Goal: Information Seeking & Learning: Check status

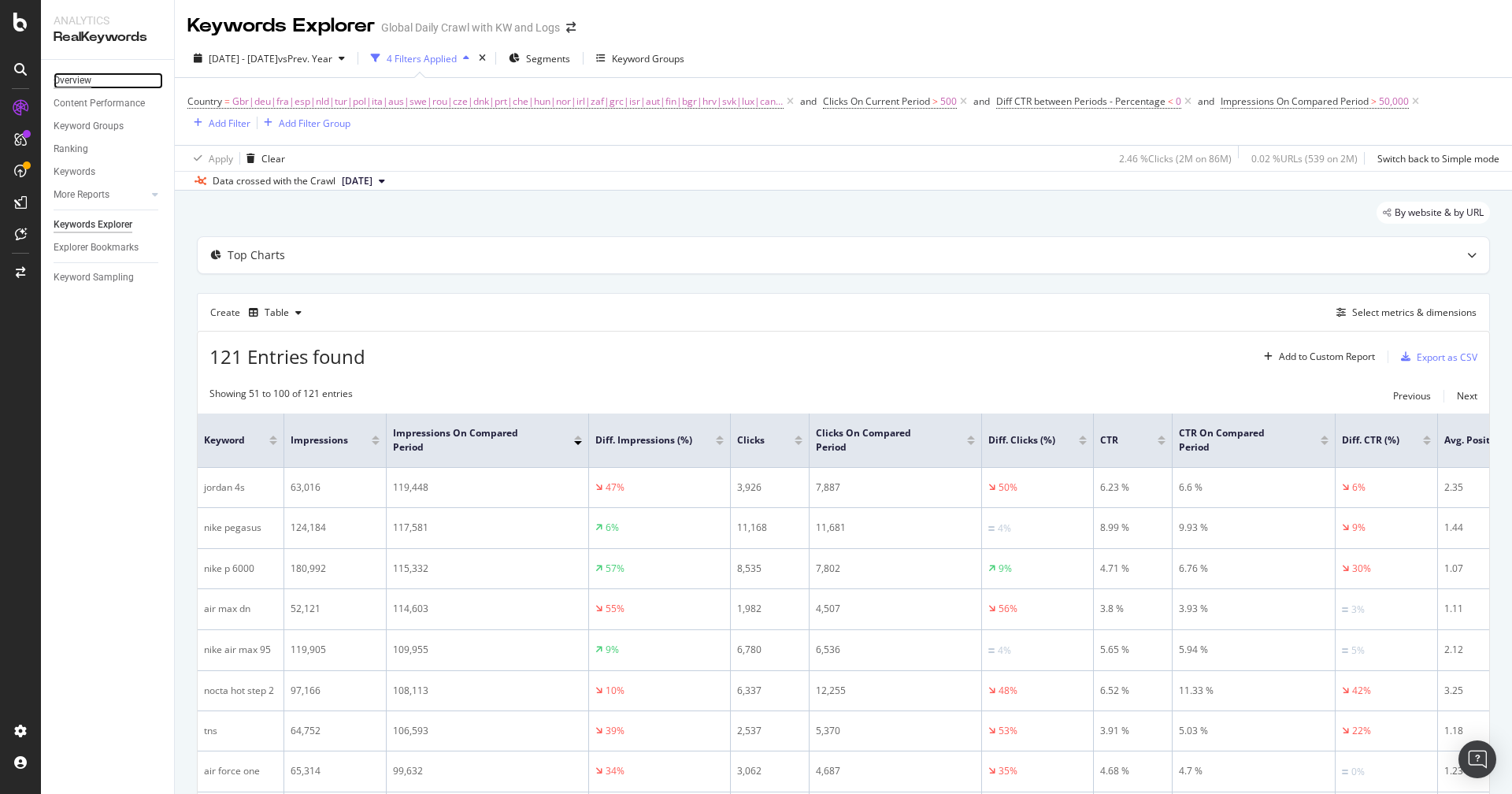
click at [72, 75] on div "Overview" at bounding box center [72, 81] width 38 height 17
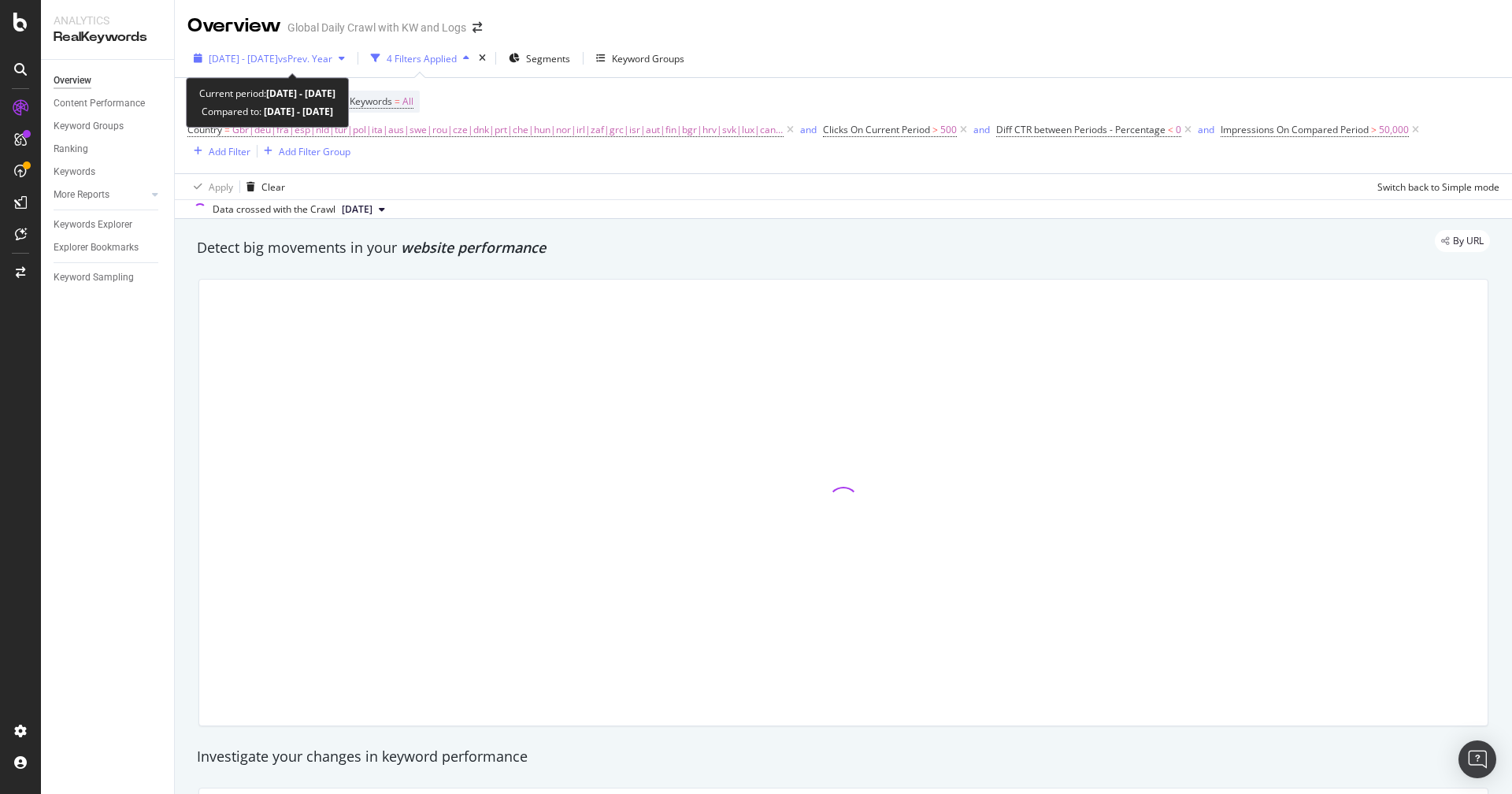
click at [332, 57] on span "vs Prev. Year" at bounding box center [305, 58] width 54 height 14
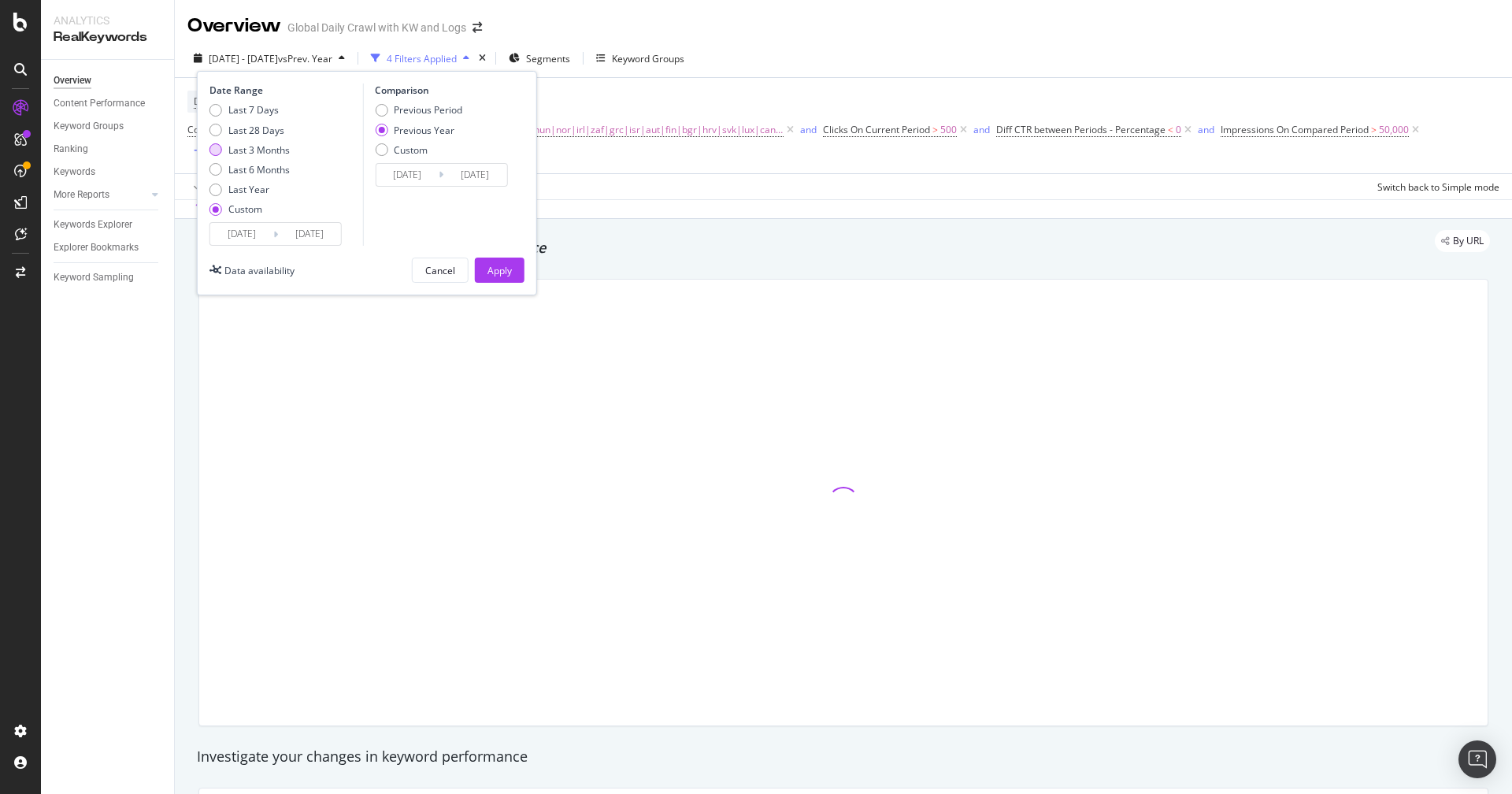
click at [243, 152] on div "Last 3 Months" at bounding box center [259, 150] width 61 height 14
type input "[DATE]"
click at [496, 268] on div "Apply" at bounding box center [500, 270] width 24 height 14
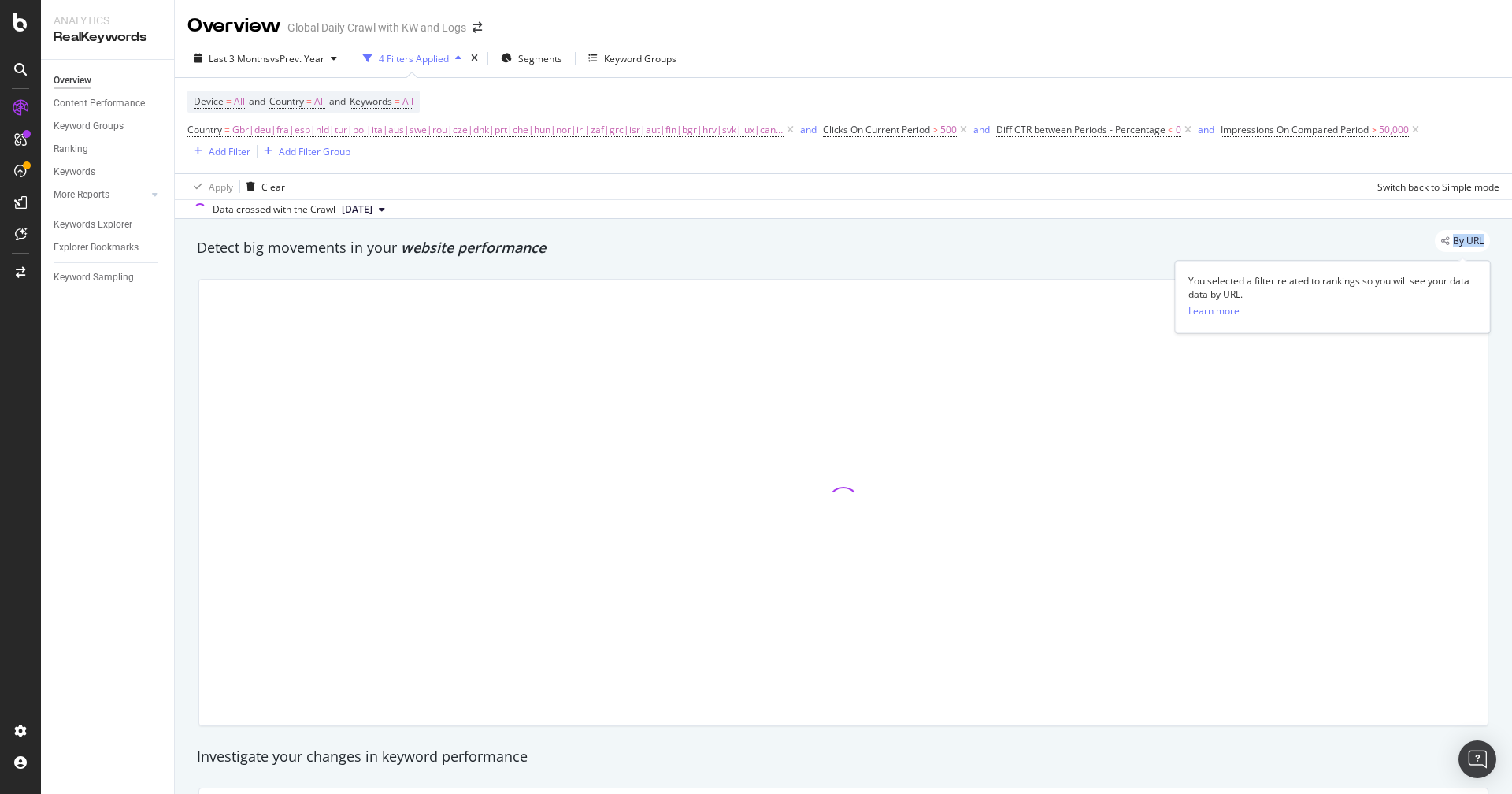
drag, startPoint x: 1427, startPoint y: 241, endPoint x: 1485, endPoint y: 242, distance: 58.0
click at [1485, 242] on div "By URL" at bounding box center [836, 240] width 1309 height 22
drag, startPoint x: 1500, startPoint y: 242, endPoint x: 1450, endPoint y: 244, distance: 50.0
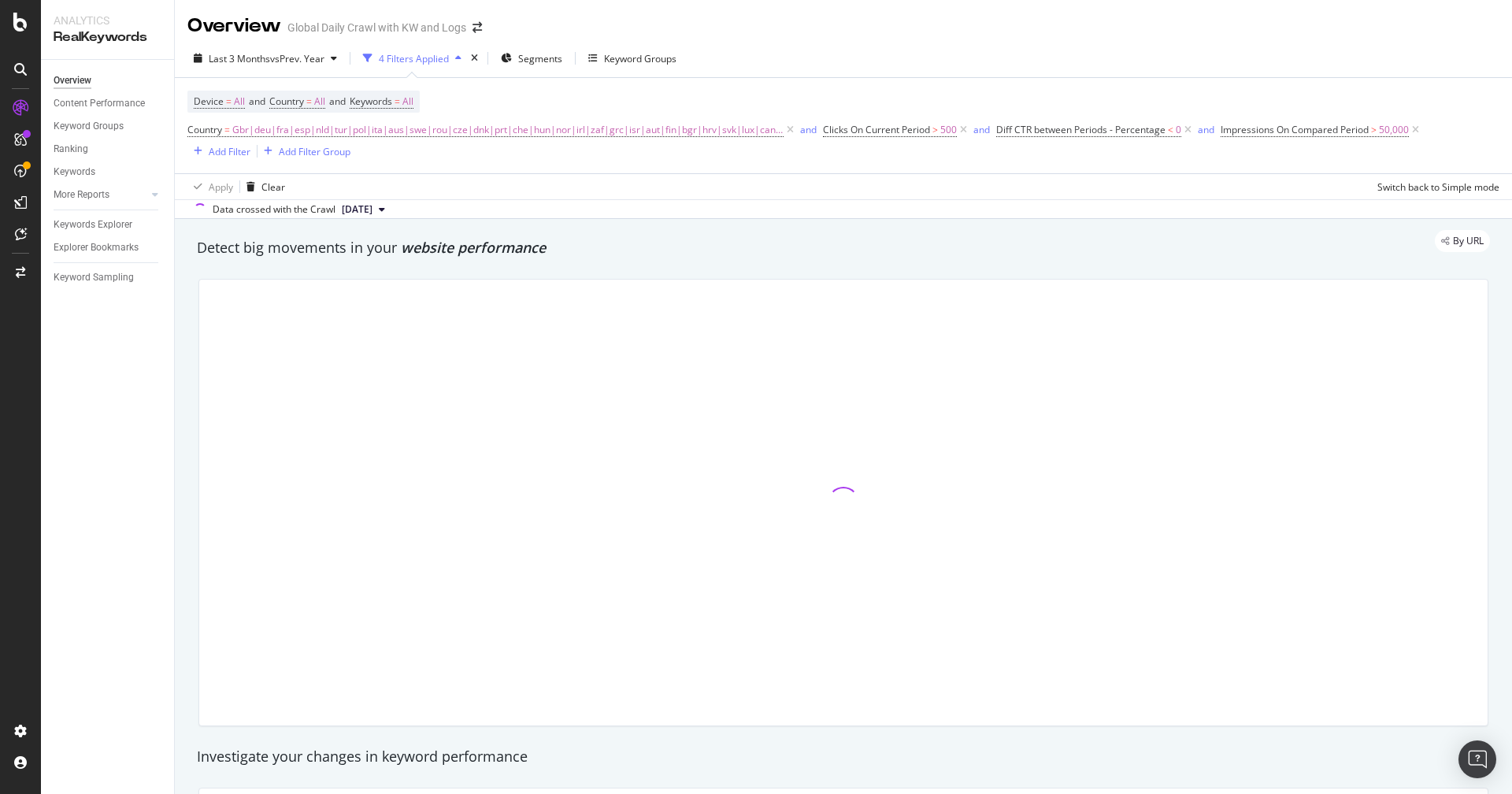
click at [1431, 242] on div "By URL" at bounding box center [836, 240] width 1309 height 22
click at [191, 322] on div at bounding box center [843, 502] width 1309 height 472
click at [359, 252] on div "Detect big movements in your website performance" at bounding box center [843, 247] width 1293 height 20
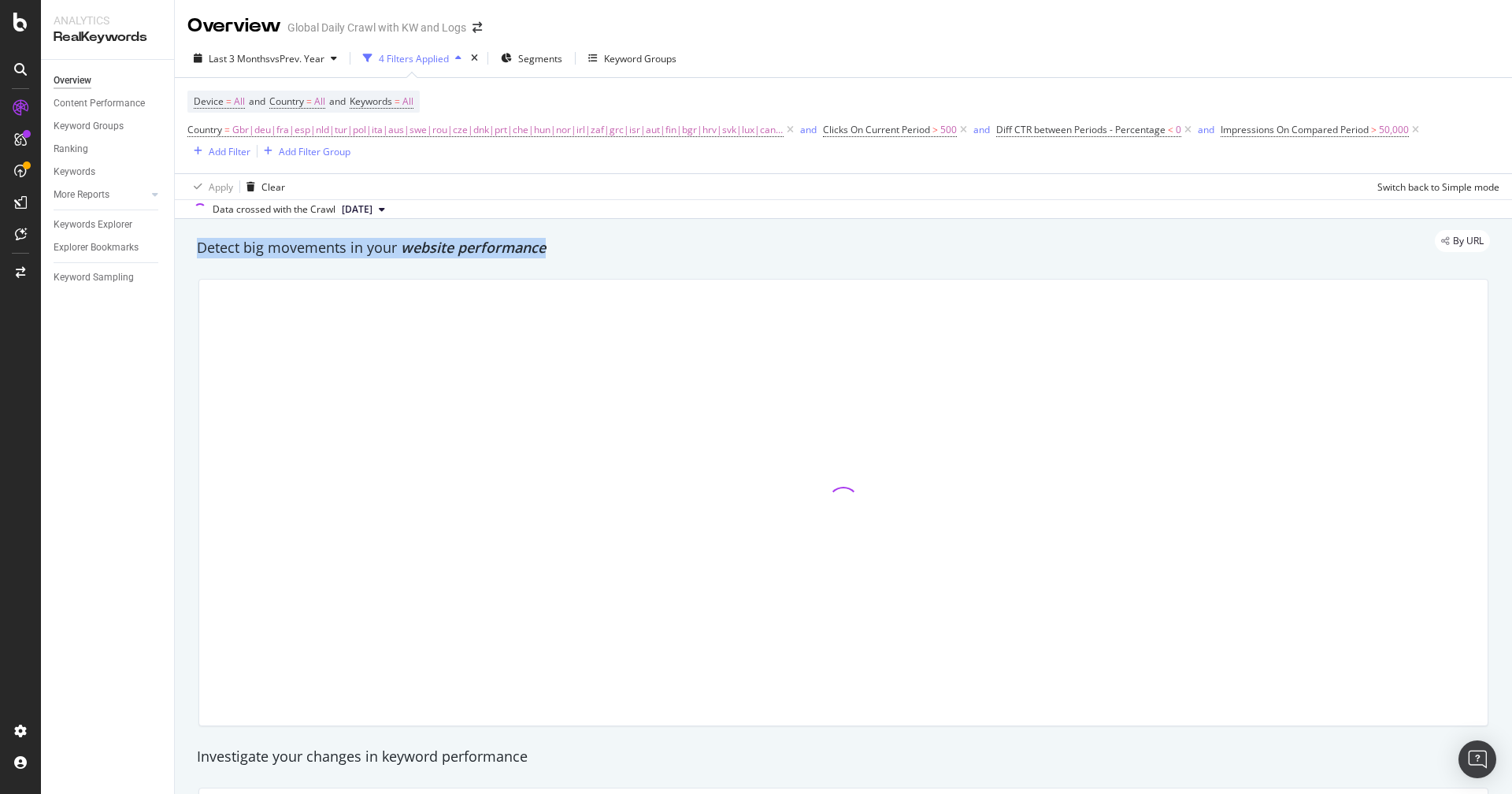
click at [331, 252] on div "Detect big movements in your website performance" at bounding box center [843, 247] width 1293 height 20
click at [309, 252] on div "Detect big movements in your website performance" at bounding box center [843, 247] width 1293 height 20
drag, startPoint x: 198, startPoint y: 255, endPoint x: 570, endPoint y: 255, distance: 372.0
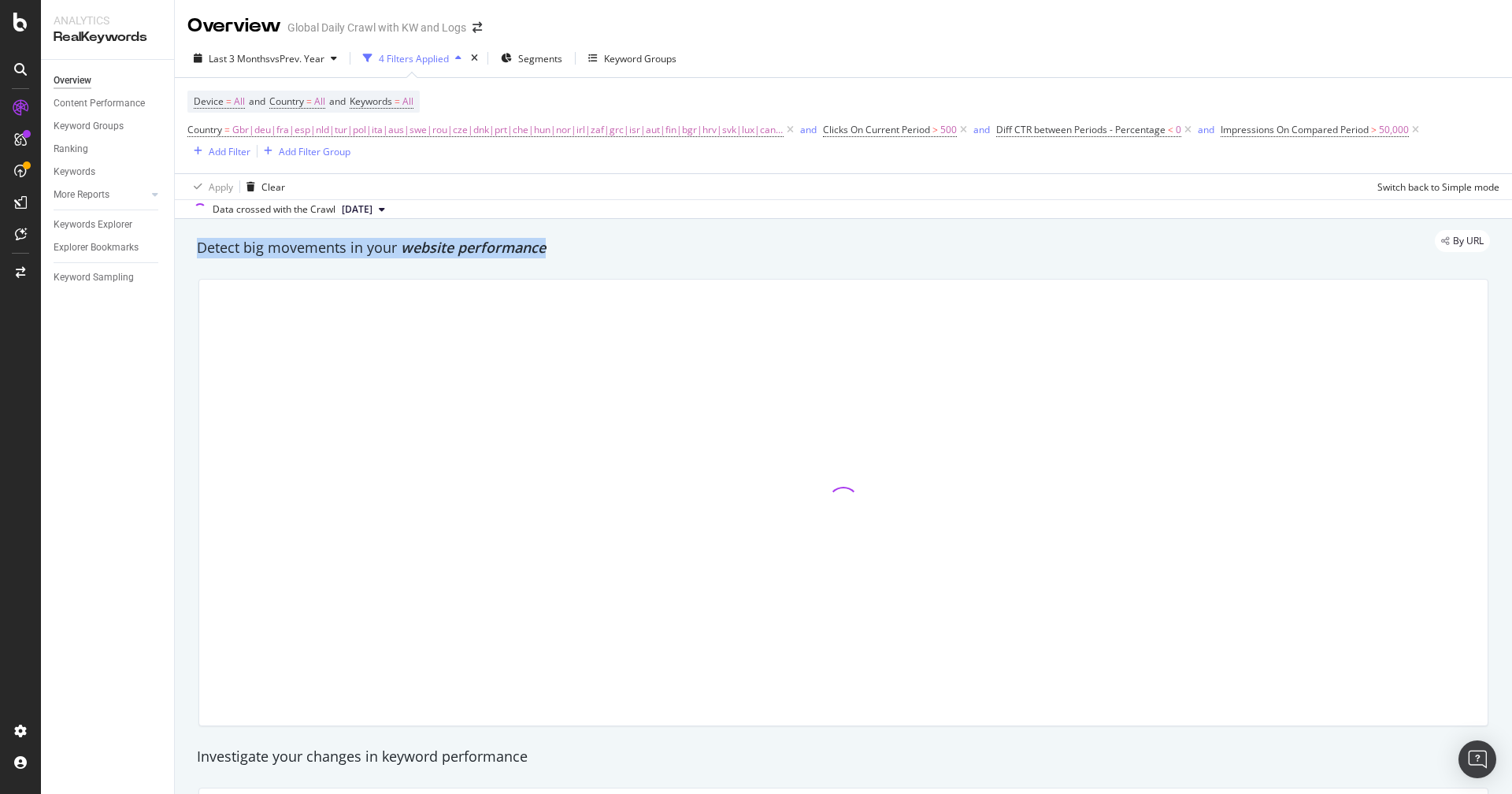
click at [570, 255] on div "Detect big movements in your website performance" at bounding box center [843, 247] width 1293 height 20
click at [618, 254] on div "Detect big movements in your website performance" at bounding box center [843, 247] width 1293 height 20
